Goal: Transaction & Acquisition: Purchase product/service

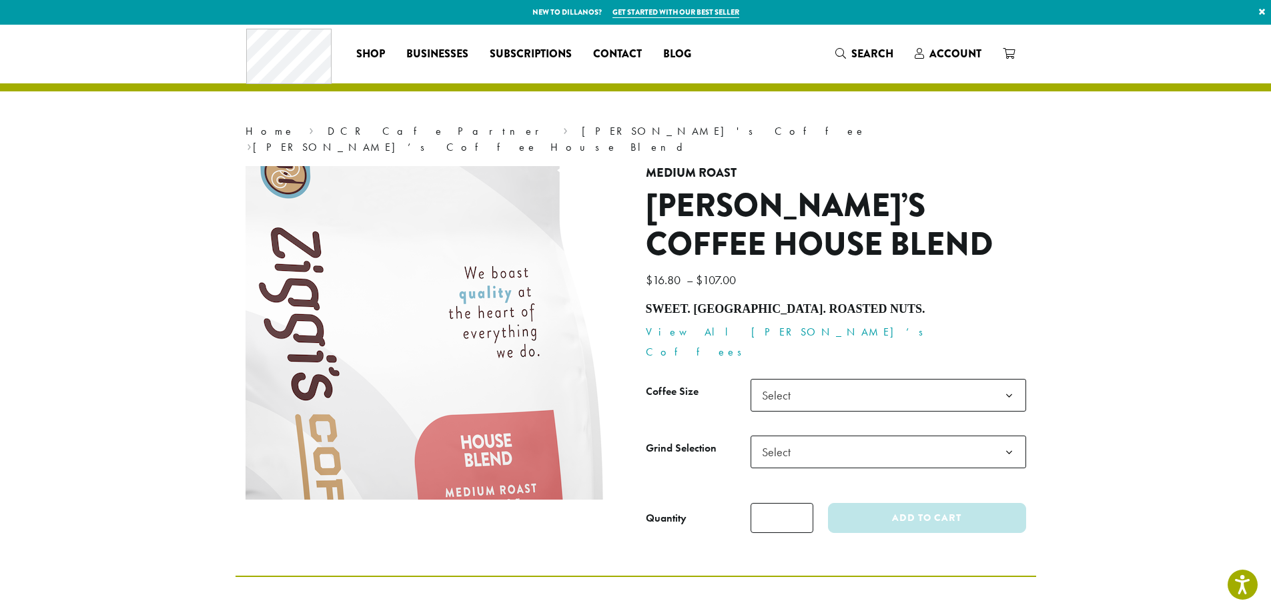
drag, startPoint x: 486, startPoint y: 261, endPoint x: 524, endPoint y: 268, distance: 38.6
click at [522, 268] on img at bounding box center [379, 411] width 801 height 801
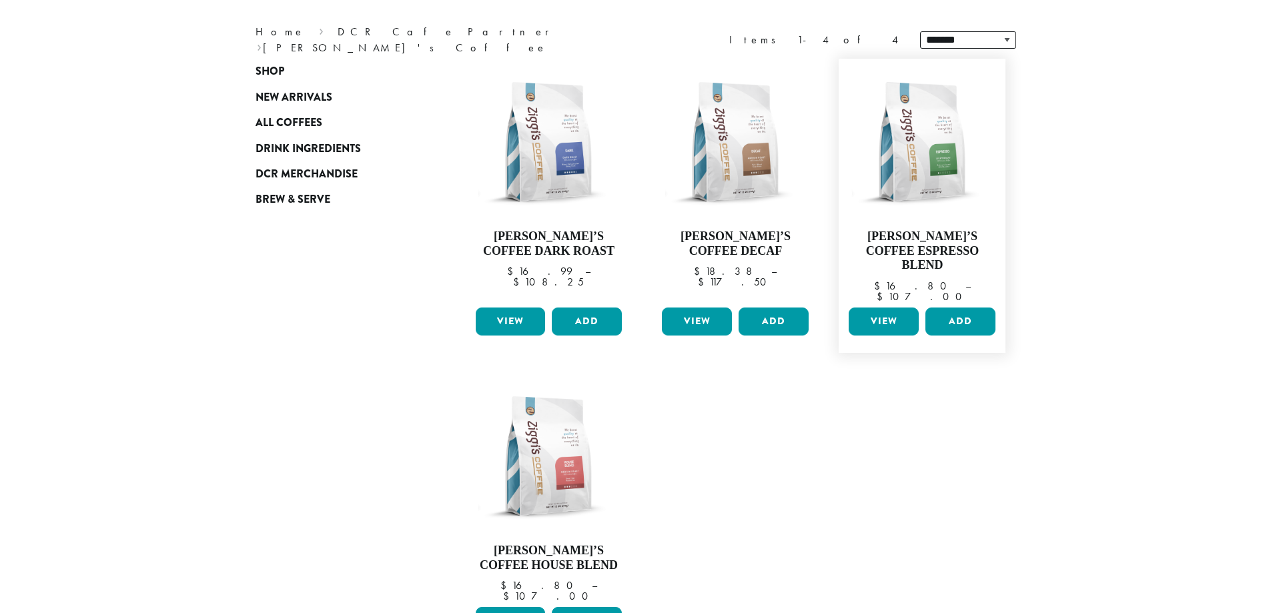
scroll to position [200, 0]
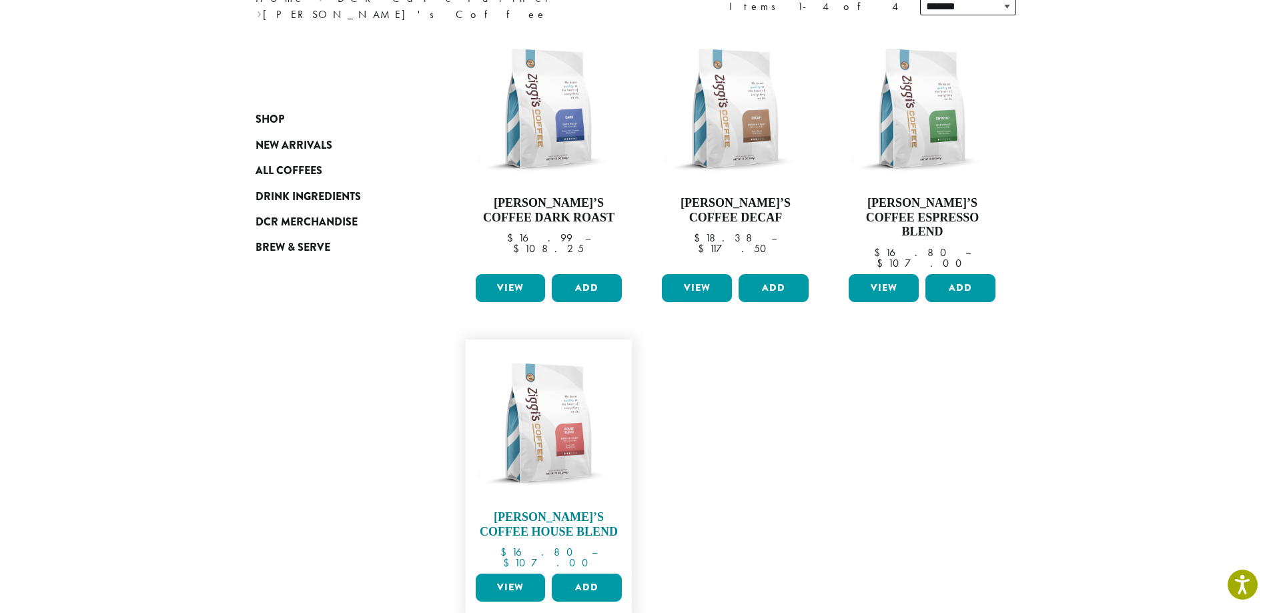
click at [544, 386] on img at bounding box center [548, 422] width 153 height 153
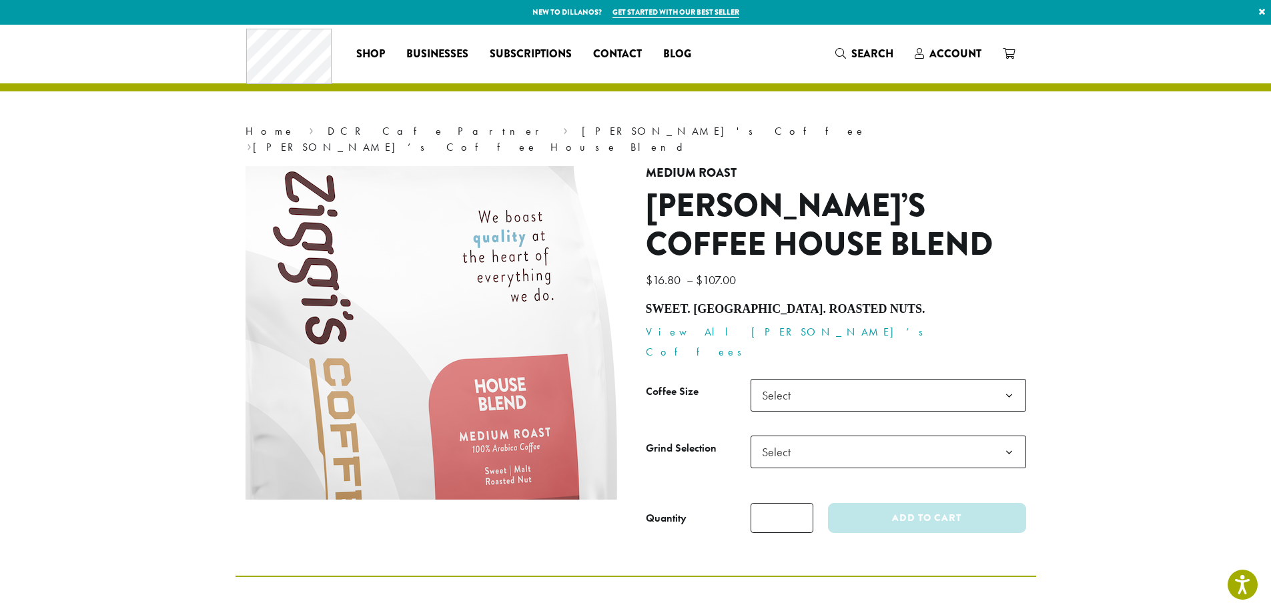
click at [473, 301] on img at bounding box center [393, 355] width 801 height 801
